Goal: Check status: Check status

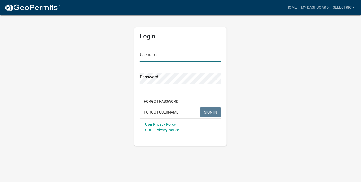
type input "selectric"
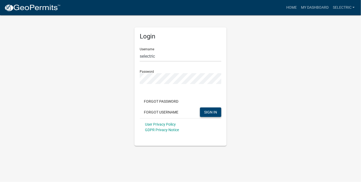
click at [205, 110] on span "SIGN IN" at bounding box center [210, 112] width 13 height 4
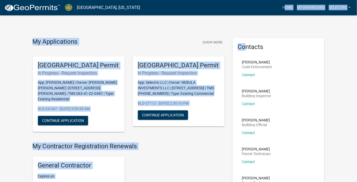
drag, startPoint x: 227, startPoint y: 6, endPoint x: 252, endPoint y: -8, distance: 28.5
click at [252, 0] on html "Internet Explorer does NOT work with GeoPermits. Get a new browser for more sec…" at bounding box center [178, 91] width 357 height 182
